Goal: Navigation & Orientation: Find specific page/section

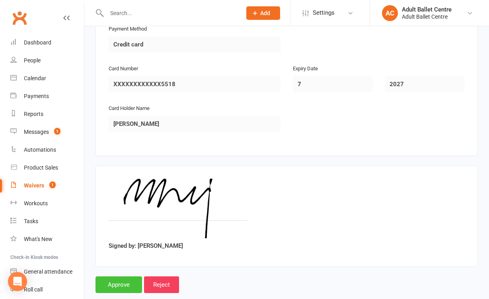
scroll to position [742, 0]
click at [131, 277] on input "Approve" at bounding box center [118, 285] width 47 height 17
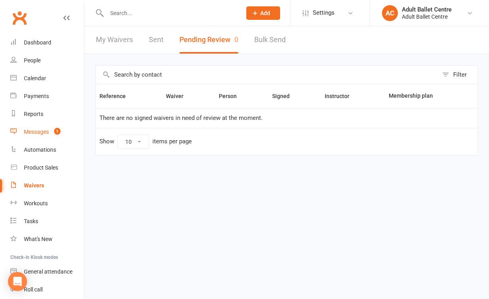
click at [51, 130] on count-badge "1" at bounding box center [55, 132] width 10 height 6
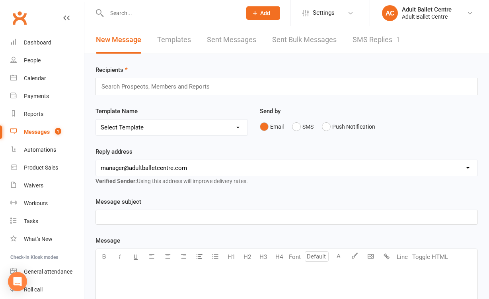
click at [368, 34] on link "SMS Replies 1" at bounding box center [376, 39] width 48 height 27
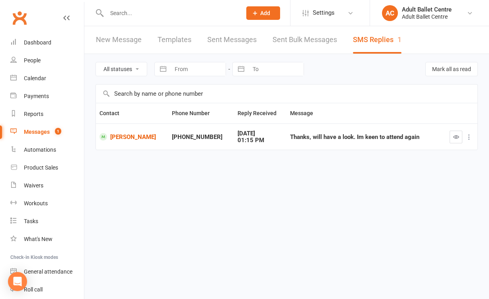
click at [292, 135] on div "Thanks, will have a look. Im keen to attend again" at bounding box center [364, 137] width 148 height 7
click at [44, 80] on div "Calendar" at bounding box center [35, 78] width 22 height 6
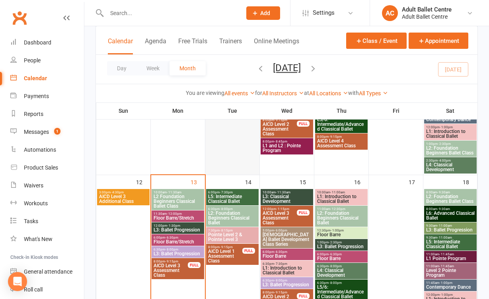
scroll to position [347, 0]
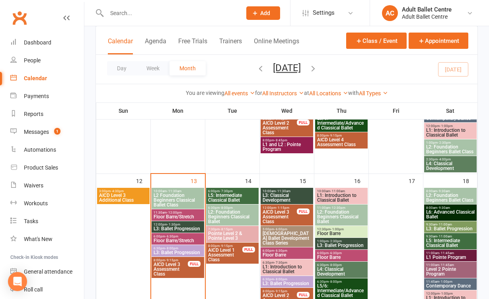
click at [275, 199] on span "L3: Classical Development" at bounding box center [286, 198] width 49 height 10
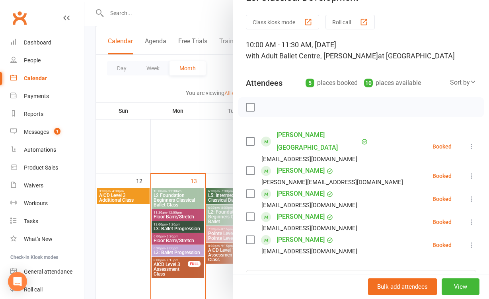
scroll to position [33, 0]
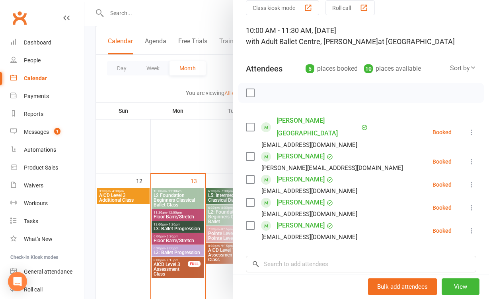
click at [223, 162] on div at bounding box center [286, 149] width 404 height 299
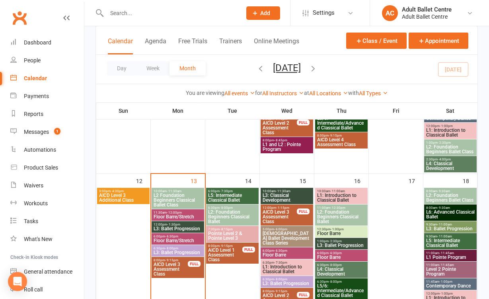
click at [223, 203] on div "6:00pm - 7:30pm L5: Intermediate Classical Ballet" at bounding box center [232, 196] width 52 height 16
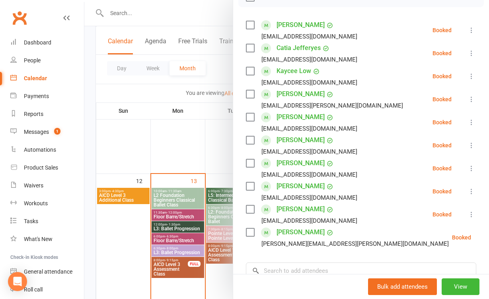
scroll to position [142, 0]
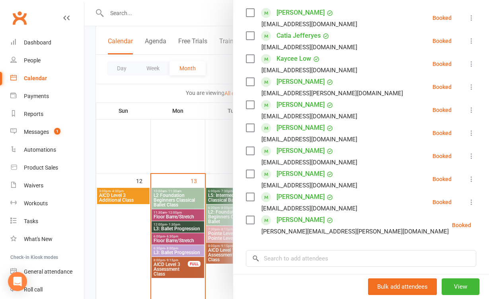
click at [213, 151] on div at bounding box center [286, 149] width 404 height 299
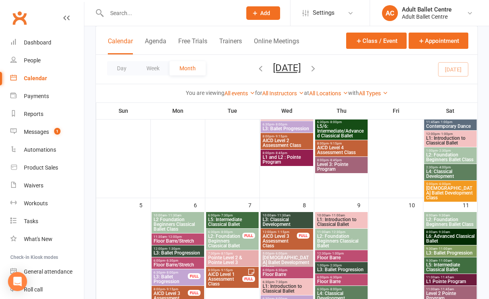
scroll to position [166, 0]
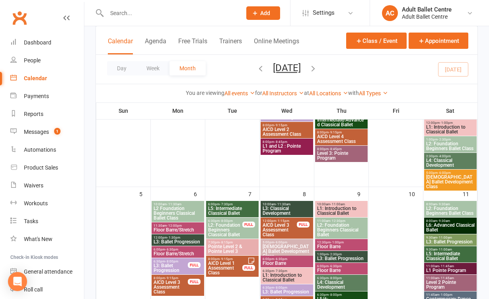
click at [449, 212] on span "L2: Foundation Beginners Ballet Class" at bounding box center [450, 211] width 49 height 10
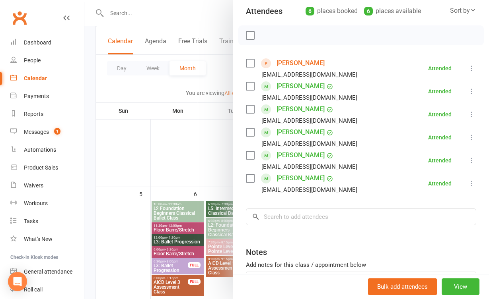
scroll to position [95, 0]
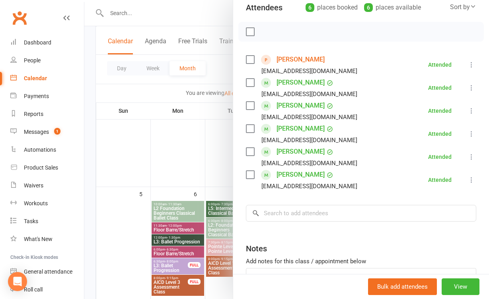
click at [233, 174] on div "Class kiosk mode Roll call 8:00 AM - 9:30 AM, Saturday, October, 11, 2025 with …" at bounding box center [361, 136] width 256 height 395
click at [299, 63] on link "Emily Beddoe" at bounding box center [300, 59] width 48 height 13
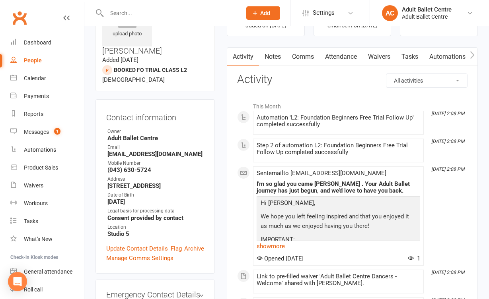
scroll to position [53, 0]
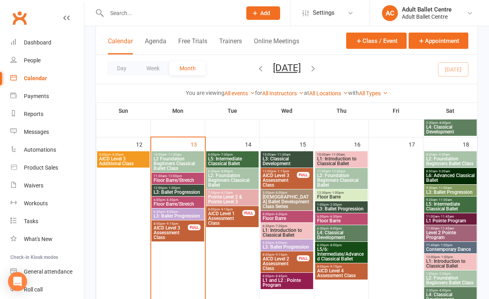
scroll to position [418, 0]
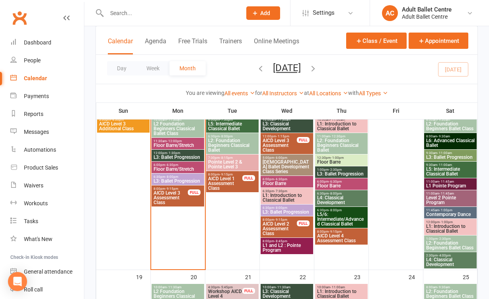
click at [226, 160] on span "Pointe Level 2 & Pointe Level 3" at bounding box center [232, 165] width 49 height 10
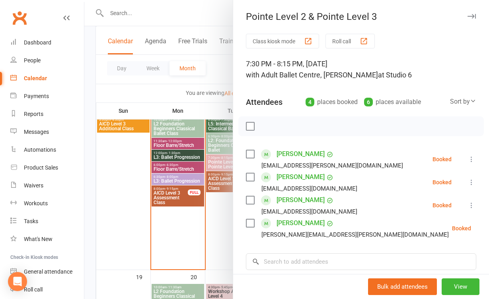
click at [228, 206] on div at bounding box center [286, 149] width 404 height 299
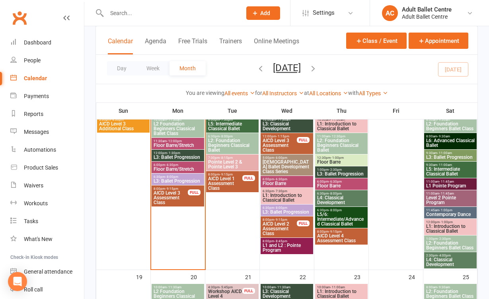
click at [232, 127] on span "L5: Intermediate Classical Ballet" at bounding box center [232, 127] width 49 height 10
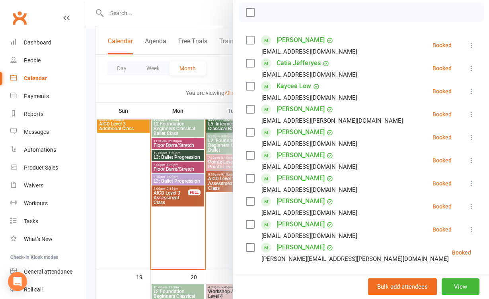
scroll to position [124, 0]
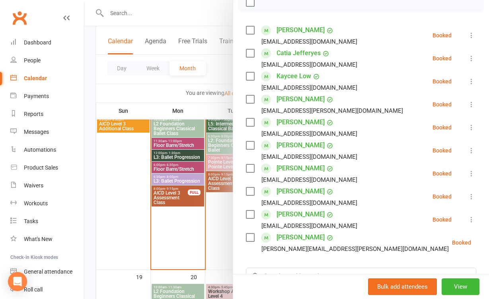
click at [219, 227] on div at bounding box center [286, 149] width 404 height 299
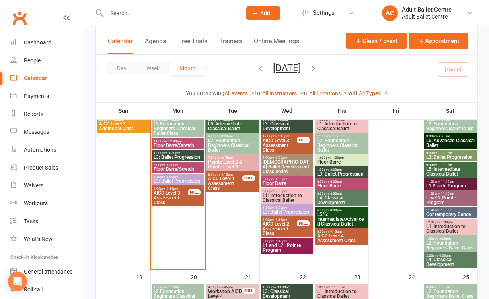
scroll to position [406, 0]
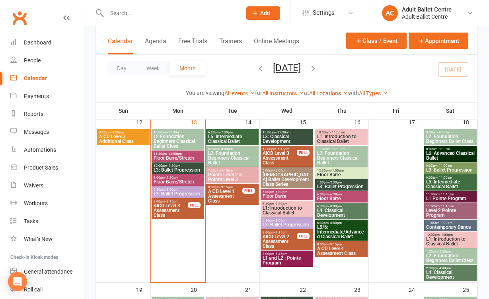
click at [282, 140] on span "L3: Classical Development" at bounding box center [286, 139] width 49 height 10
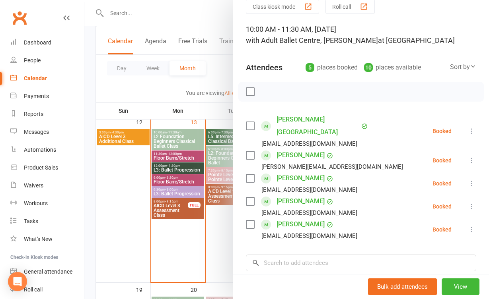
scroll to position [38, 0]
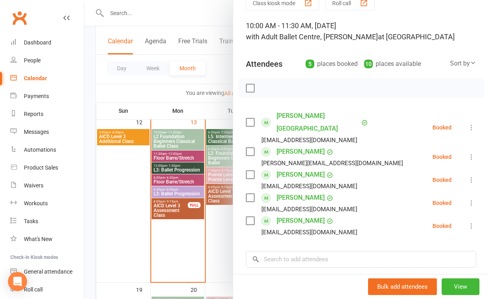
click at [224, 252] on div at bounding box center [286, 149] width 404 height 299
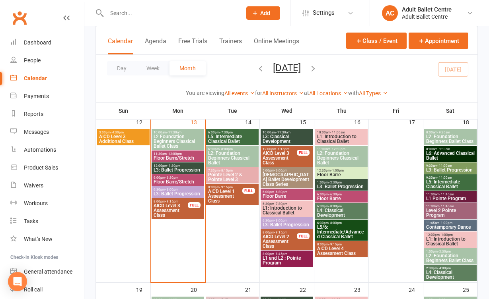
click at [280, 211] on span "L1: Introduction to Classical Ballet" at bounding box center [286, 211] width 49 height 10
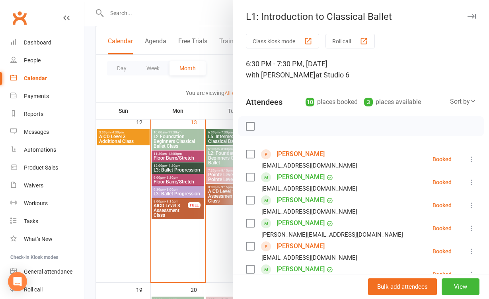
click at [220, 241] on div at bounding box center [286, 149] width 404 height 299
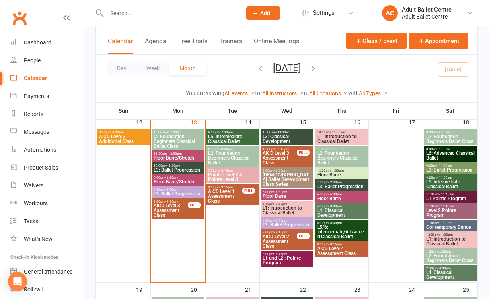
click at [287, 260] on span "L1 and L2 : Pointe Program" at bounding box center [286, 261] width 49 height 10
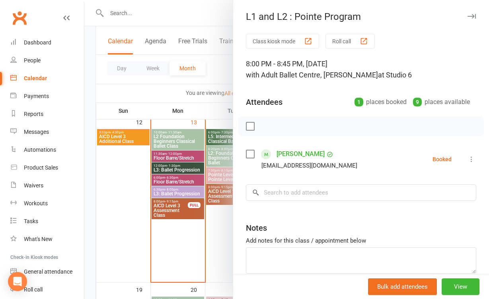
click at [217, 226] on div at bounding box center [286, 149] width 404 height 299
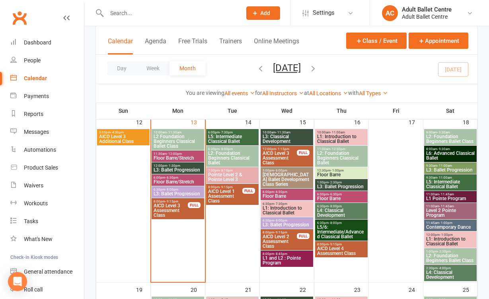
click at [268, 220] on span "6:30pm - 8:00pm" at bounding box center [286, 221] width 49 height 4
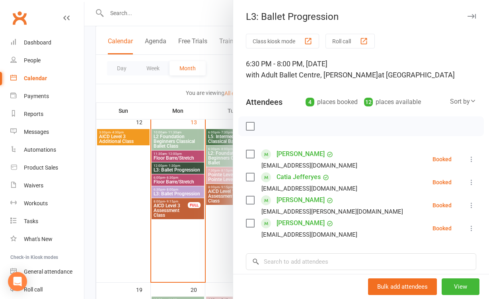
click at [214, 234] on div at bounding box center [286, 149] width 404 height 299
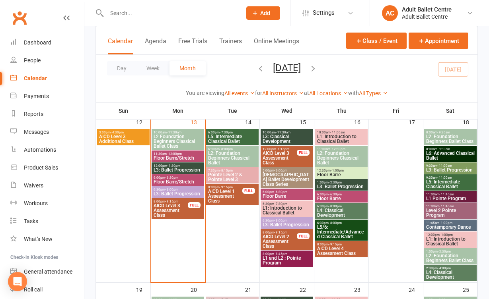
click at [280, 239] on span "AICD Level 2 Assessment Class" at bounding box center [279, 242] width 35 height 14
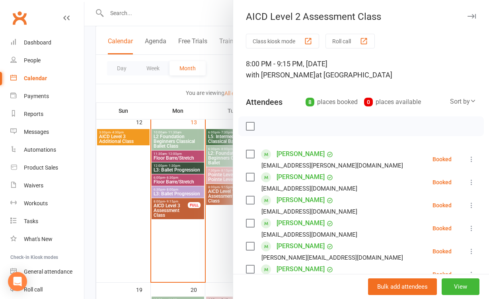
click at [230, 232] on div at bounding box center [286, 149] width 404 height 299
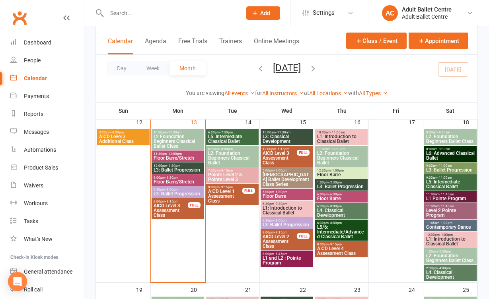
click at [333, 154] on span "L2: Foundation Beginners Classical Ballet" at bounding box center [341, 158] width 49 height 14
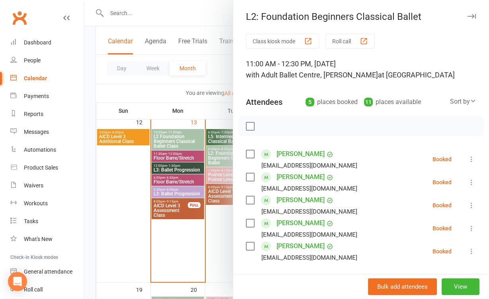
scroll to position [29, 0]
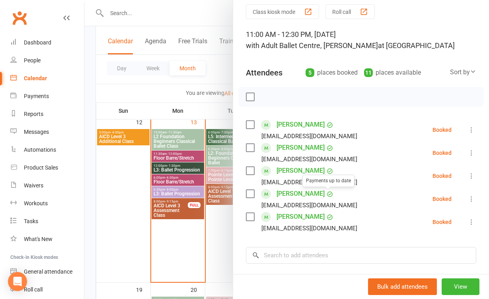
click at [229, 241] on div at bounding box center [286, 149] width 404 height 299
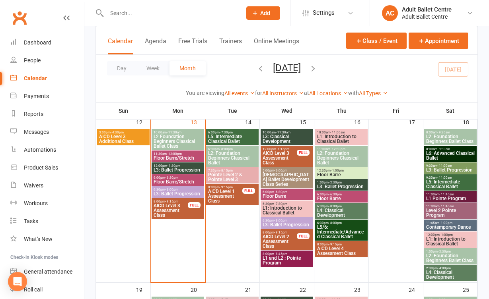
click at [348, 226] on span "L5/6: Intermediate/Advanced Classical Ballet" at bounding box center [341, 232] width 49 height 14
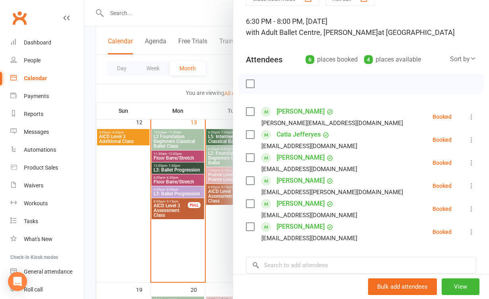
scroll to position [41, 0]
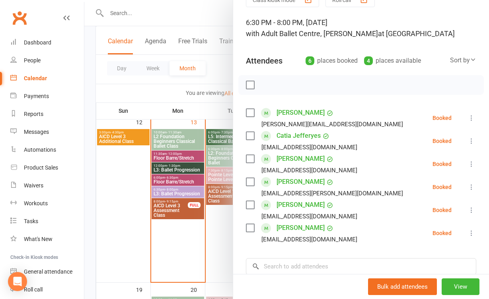
click at [206, 230] on div at bounding box center [286, 149] width 404 height 299
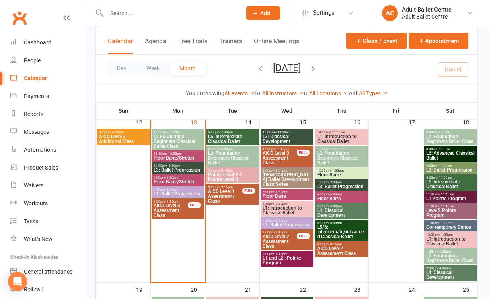
click at [334, 208] on span "L4: Classical Development" at bounding box center [341, 213] width 49 height 10
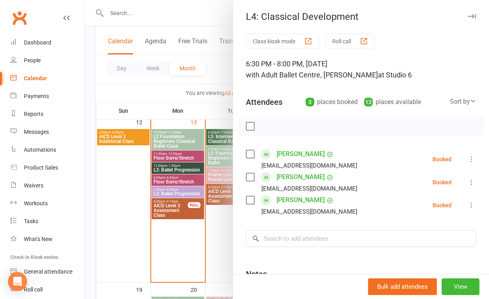
scroll to position [8, 0]
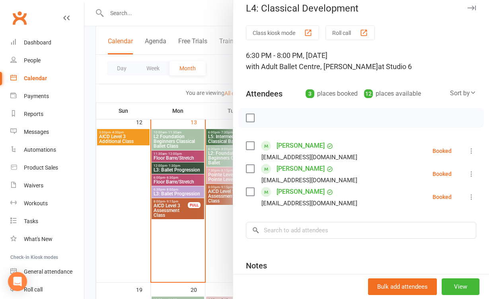
click at [206, 247] on div at bounding box center [286, 149] width 404 height 299
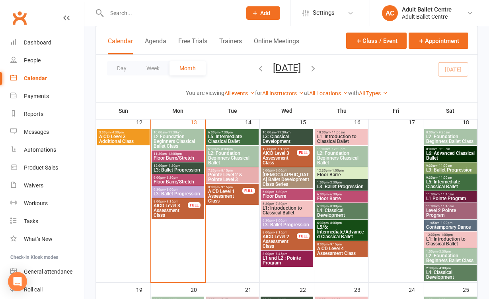
click at [353, 185] on span "L3: Ballet Progression" at bounding box center [341, 187] width 49 height 5
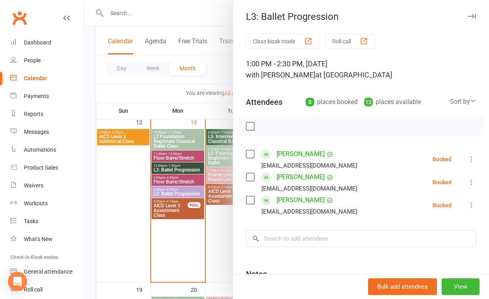
click at [218, 239] on div at bounding box center [286, 149] width 404 height 299
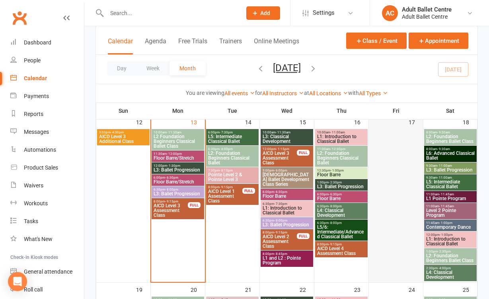
scroll to position [395, 0]
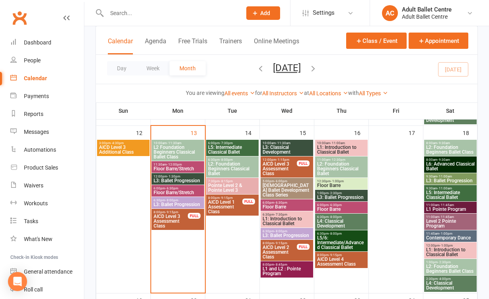
click at [447, 191] on span "L5: Intermediate Classical Ballet" at bounding box center [450, 195] width 49 height 10
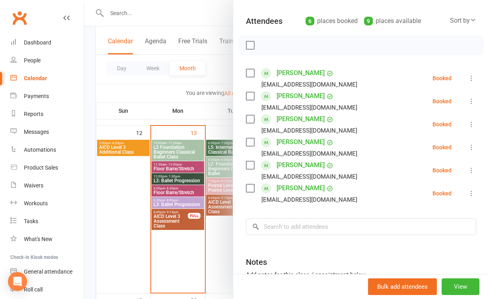
scroll to position [95, 0]
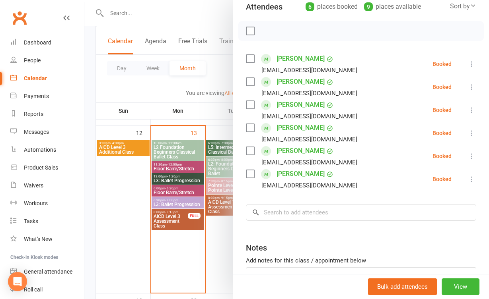
click at [209, 235] on div at bounding box center [286, 149] width 404 height 299
